Goal: Information Seeking & Learning: Learn about a topic

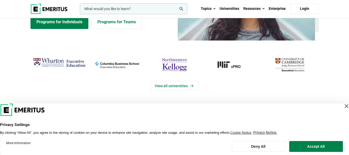
scroll to position [77, 0]
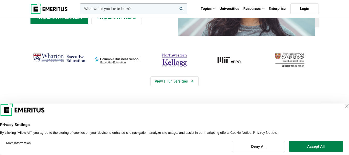
click at [343, 106] on div "Close Layer" at bounding box center [346, 105] width 7 height 7
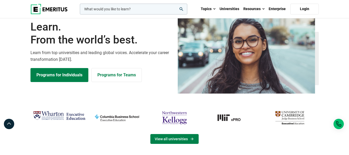
scroll to position [0, 0]
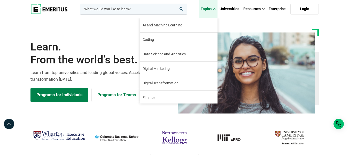
click at [211, 8] on link "Topics" at bounding box center [208, 9] width 19 height 18
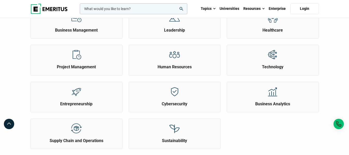
scroll to position [207, 0]
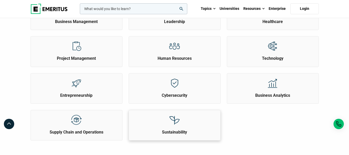
click at [212, 121] on div "Sustainability" at bounding box center [174, 122] width 91 height 25
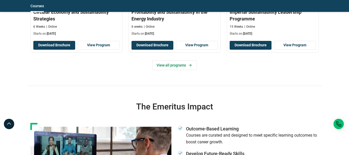
scroll to position [310, 0]
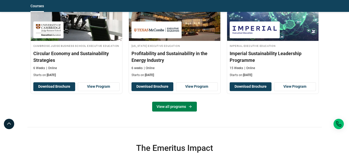
click at [174, 105] on link "View all programs" at bounding box center [174, 107] width 45 height 10
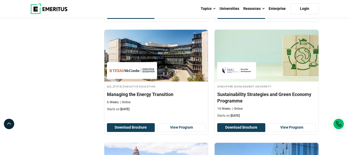
scroll to position [258, 0]
